Goal: Find specific page/section: Find specific page/section

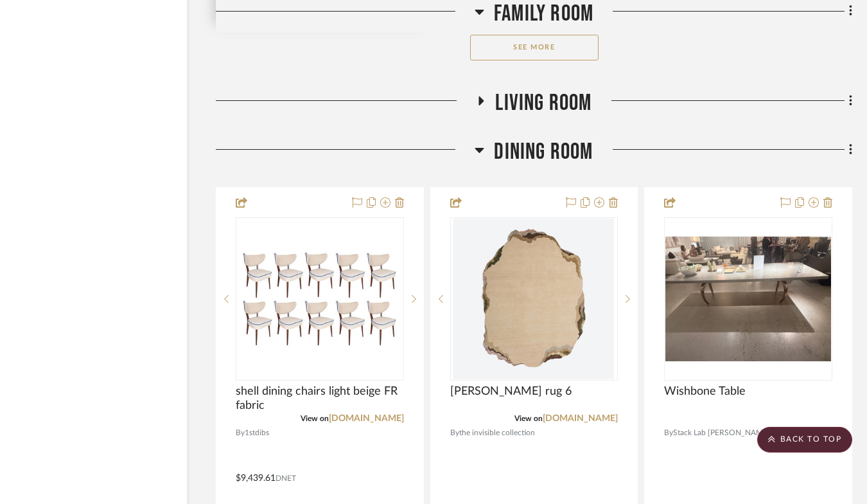
scroll to position [3894, 55]
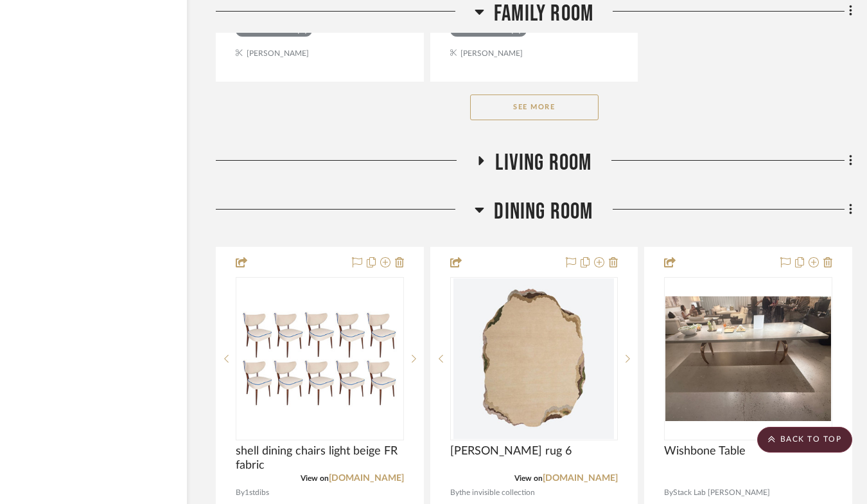
click at [511, 120] on button "See More" at bounding box center [534, 107] width 128 height 26
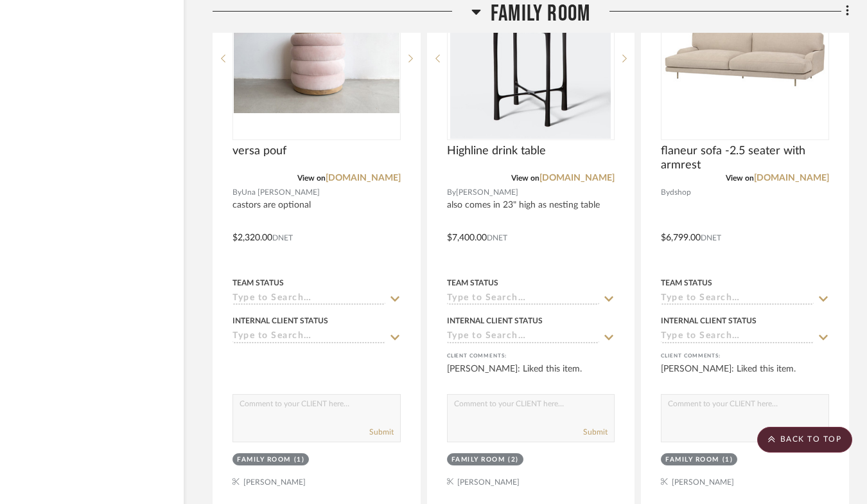
scroll to position [6315, 58]
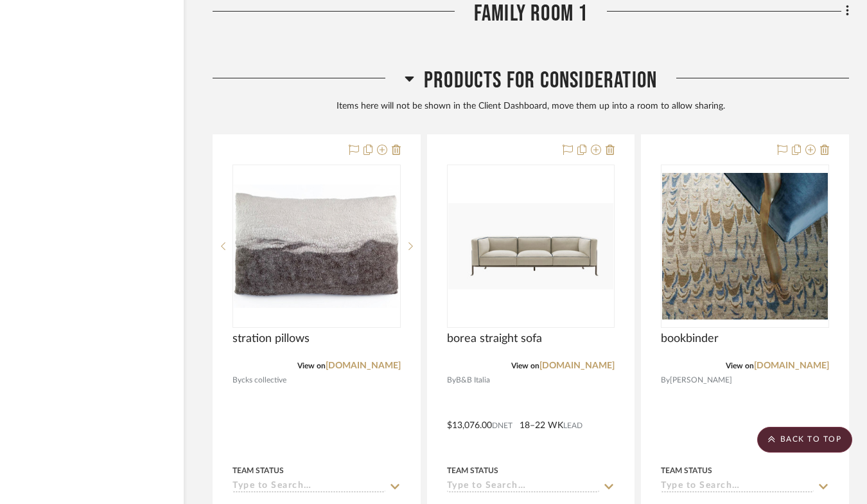
drag, startPoint x: 529, startPoint y: 232, endPoint x: 333, endPoint y: 232, distance: 195.9
click at [333, 51] on div at bounding box center [531, 35] width 636 height 32
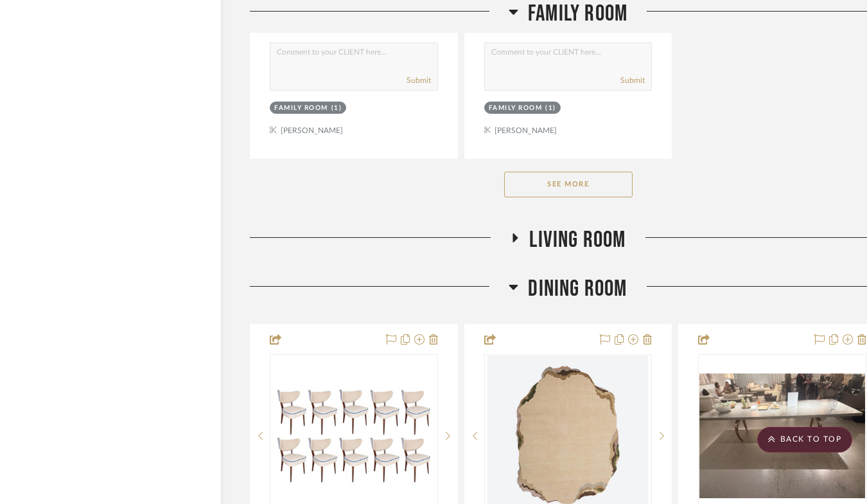
scroll to position [3821, 21]
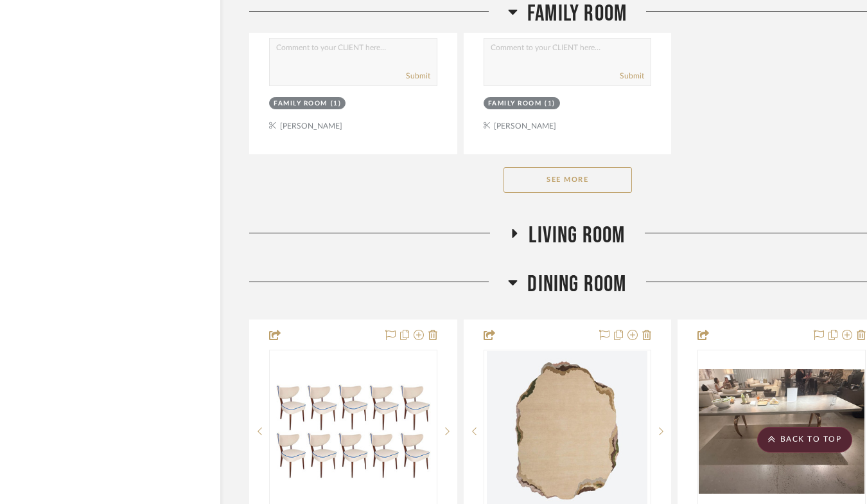
click at [547, 193] on button "See More" at bounding box center [568, 180] width 128 height 26
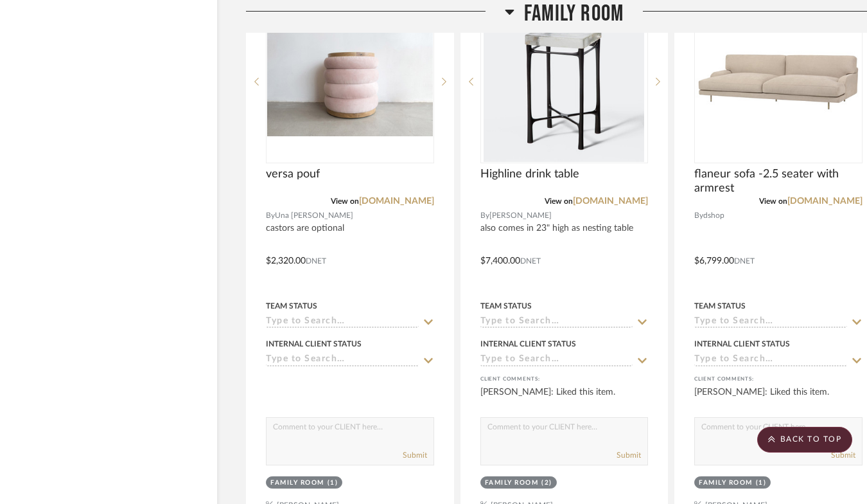
scroll to position [6293, 26]
